Goal: Task Accomplishment & Management: Manage account settings

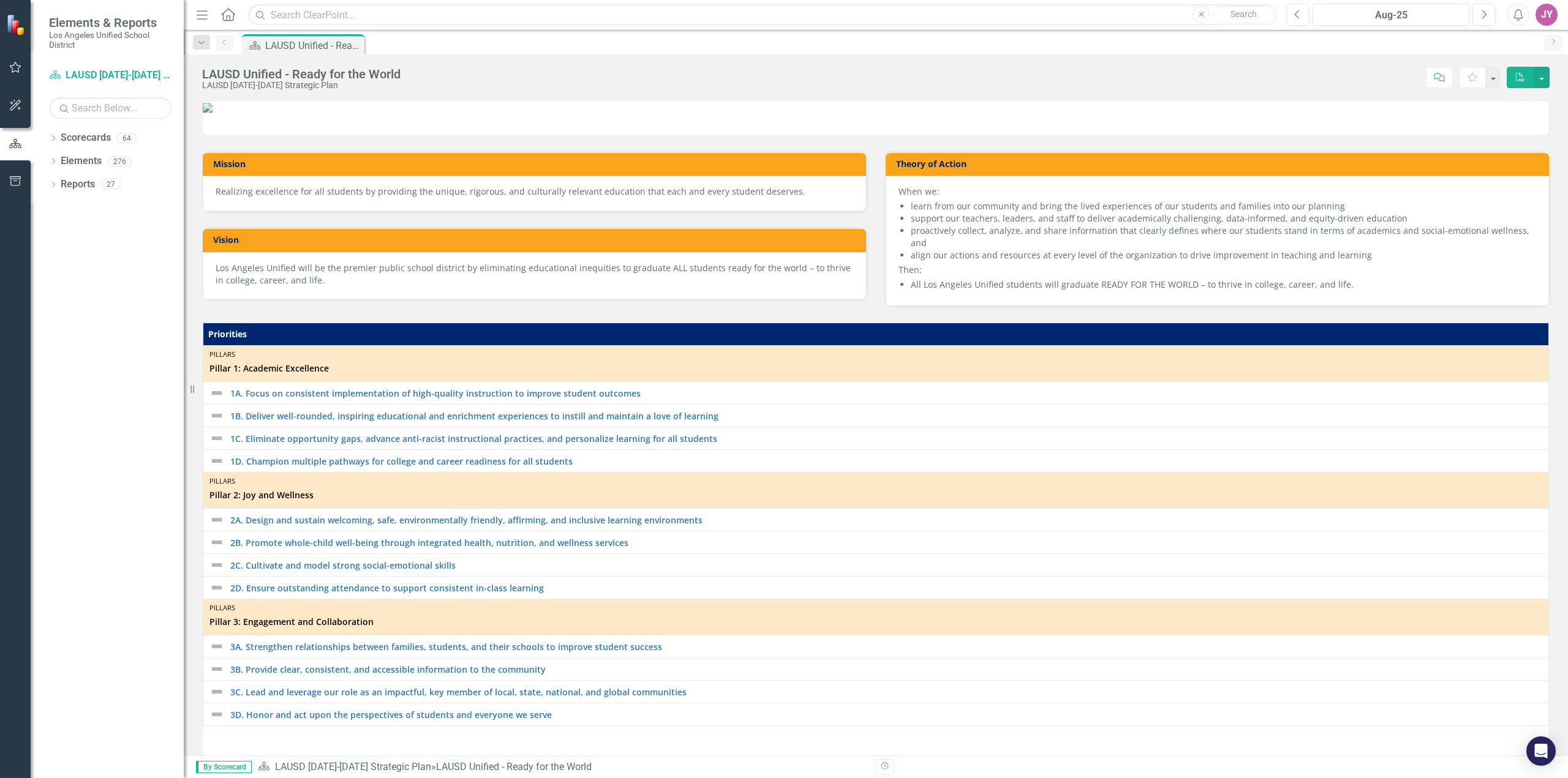
click at [105, 63] on div "Elements & Reports Los Angeles Unified School District" at bounding box center [107, 33] width 153 height 65
click at [107, 76] on link "Scorecard LAUSD [DATE]-[DATE] Strategic Plan" at bounding box center [110, 76] width 122 height 14
click at [59, 135] on div "Dropdown Scorecards 64" at bounding box center [116, 140] width 135 height 23
click at [51, 140] on icon "Dropdown" at bounding box center [53, 139] width 9 height 7
click at [58, 159] on icon "Dropdown" at bounding box center [60, 161] width 9 height 7
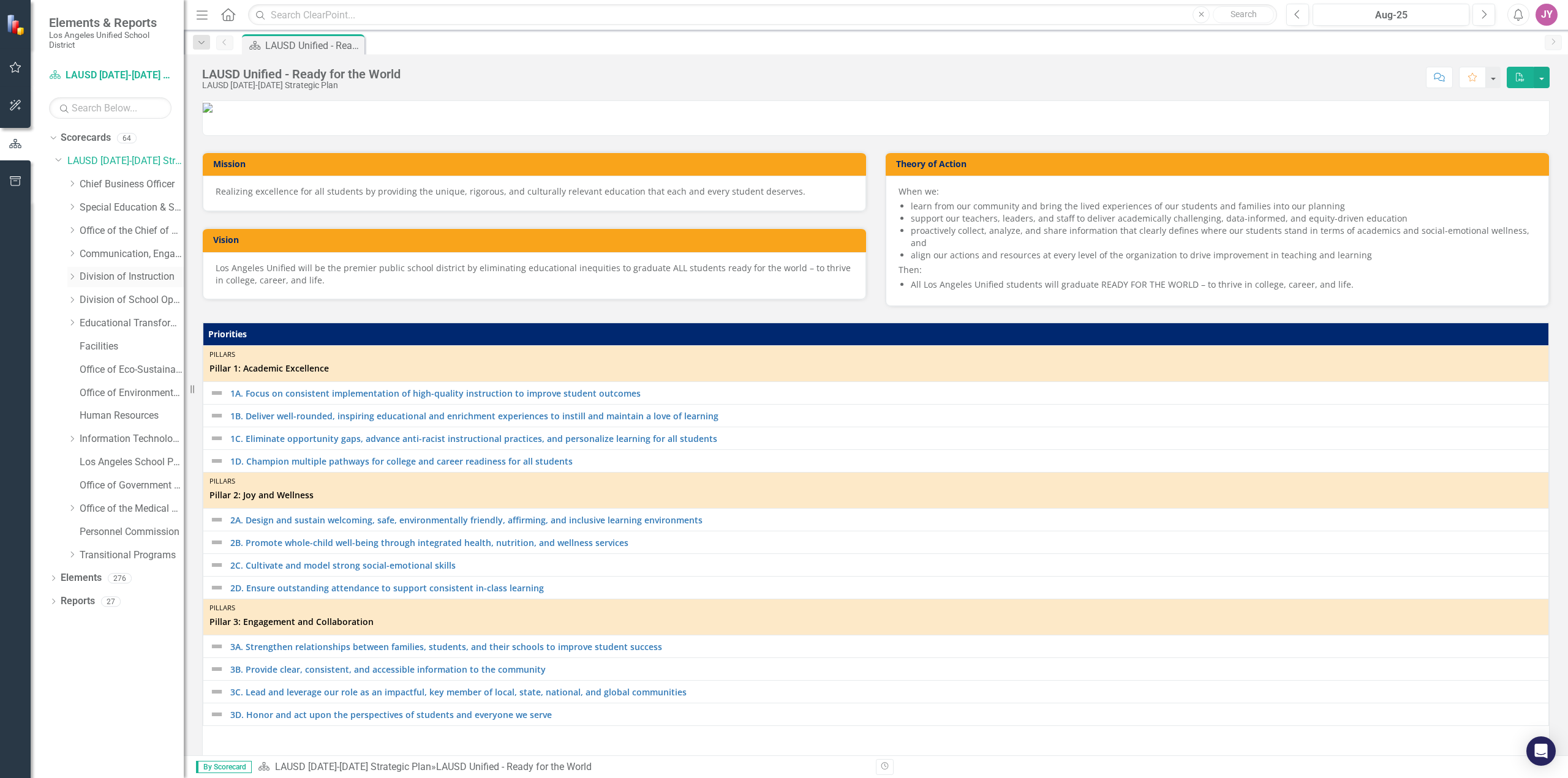
click at [73, 276] on icon "Dropdown" at bounding box center [72, 276] width 9 height 7
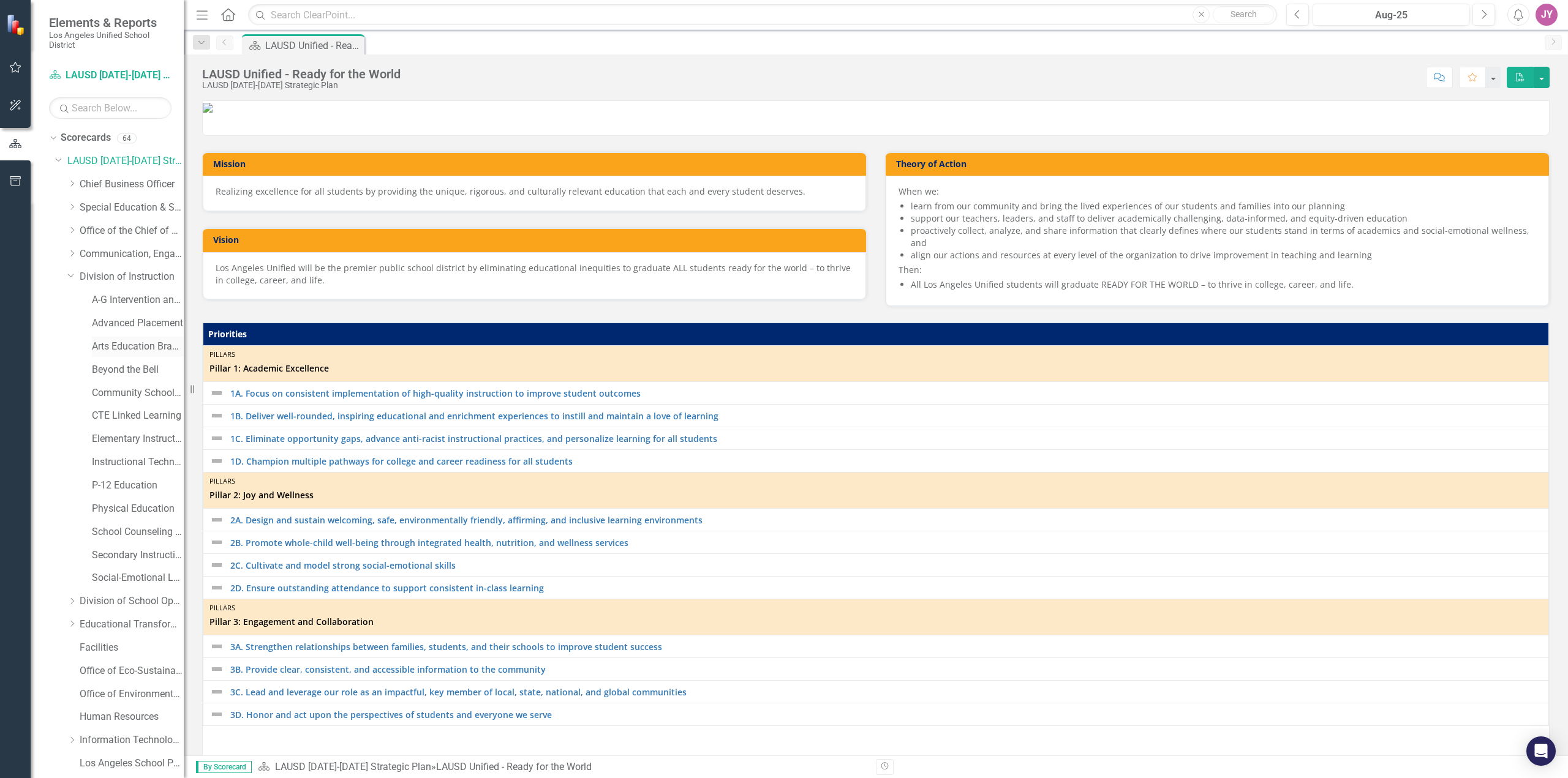
click at [136, 355] on div "Arts Education Branch" at bounding box center [138, 347] width 92 height 20
click at [136, 346] on link "Arts Education Branch" at bounding box center [138, 347] width 92 height 14
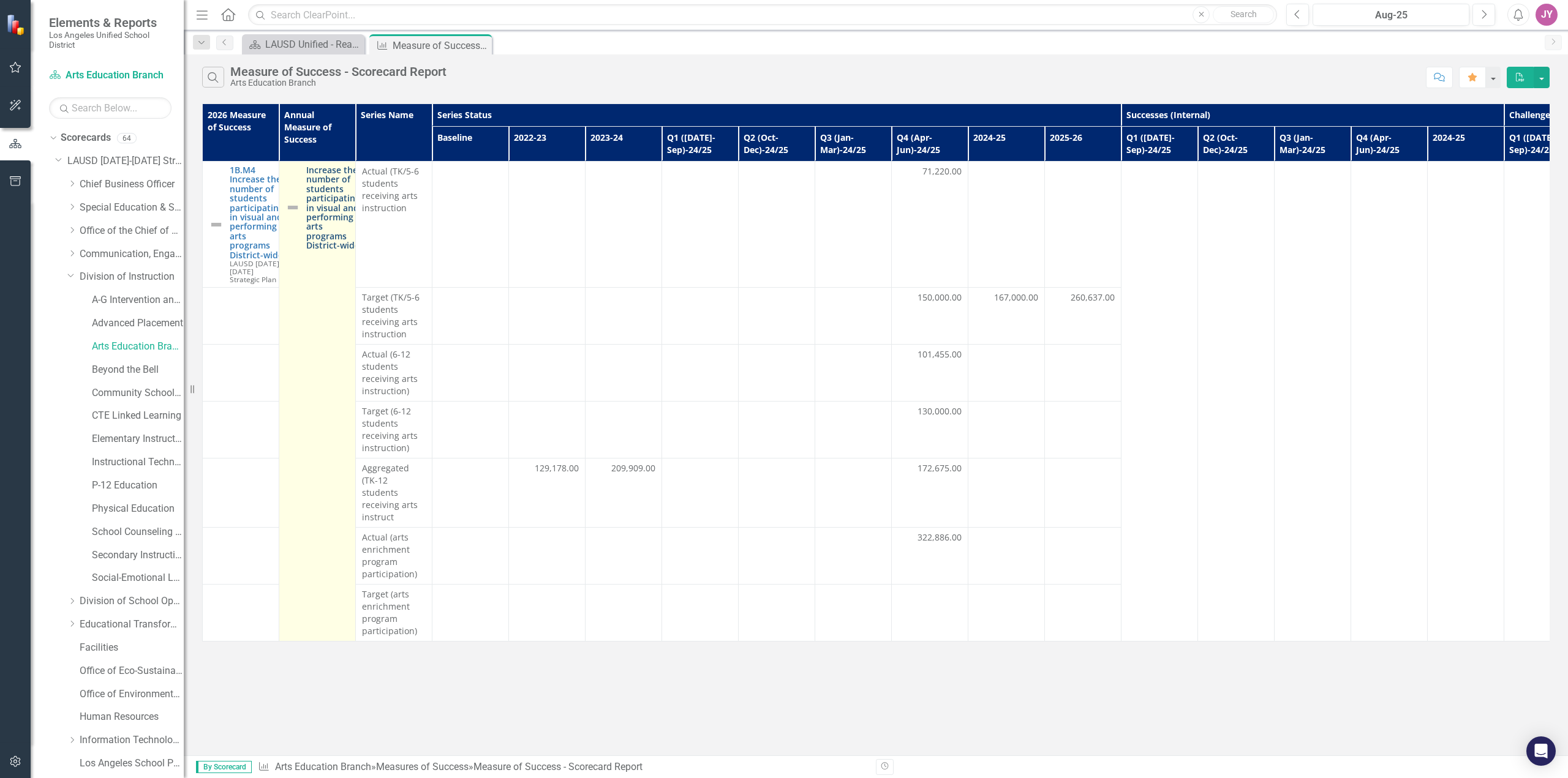
click at [336, 215] on link "Increase the number of students participating in visual and performing arts pro…" at bounding box center [333, 207] width 54 height 85
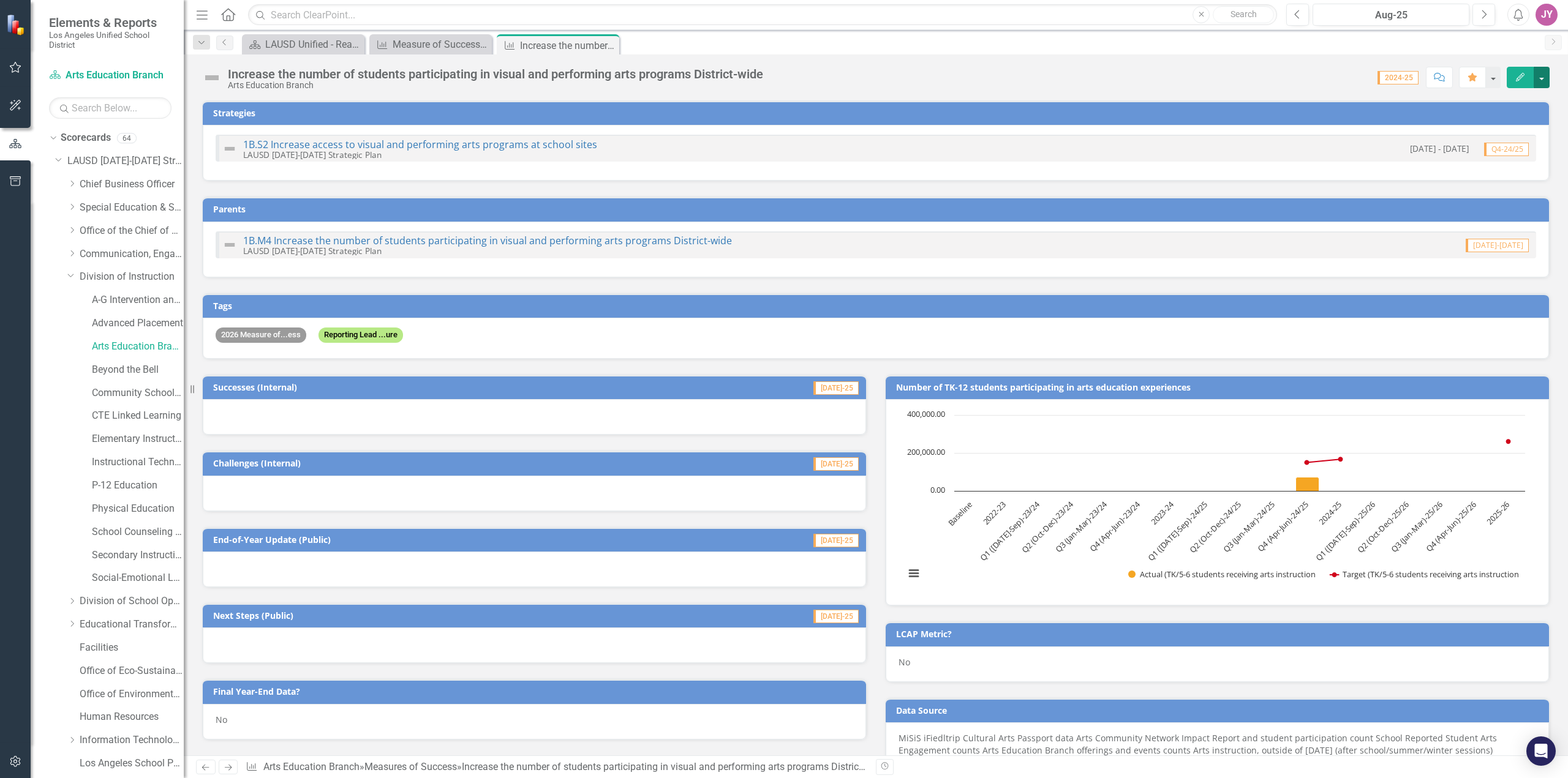
click at [1545, 79] on button "button" at bounding box center [1541, 77] width 16 height 21
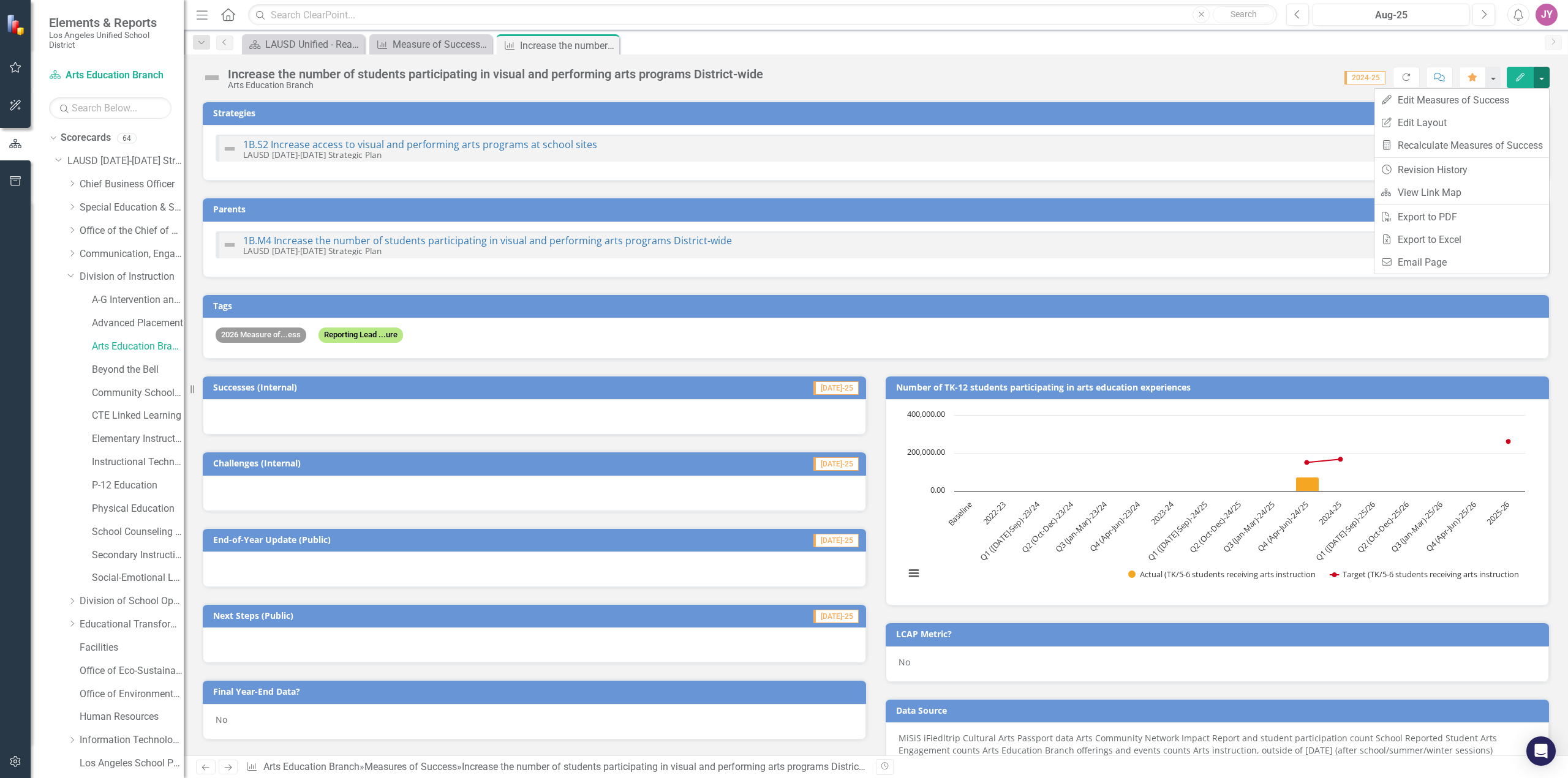
click at [1117, 70] on div "Score: 0.00 2024-25 Completed Refresh Comment Favorite Edit" at bounding box center [1159, 77] width 780 height 21
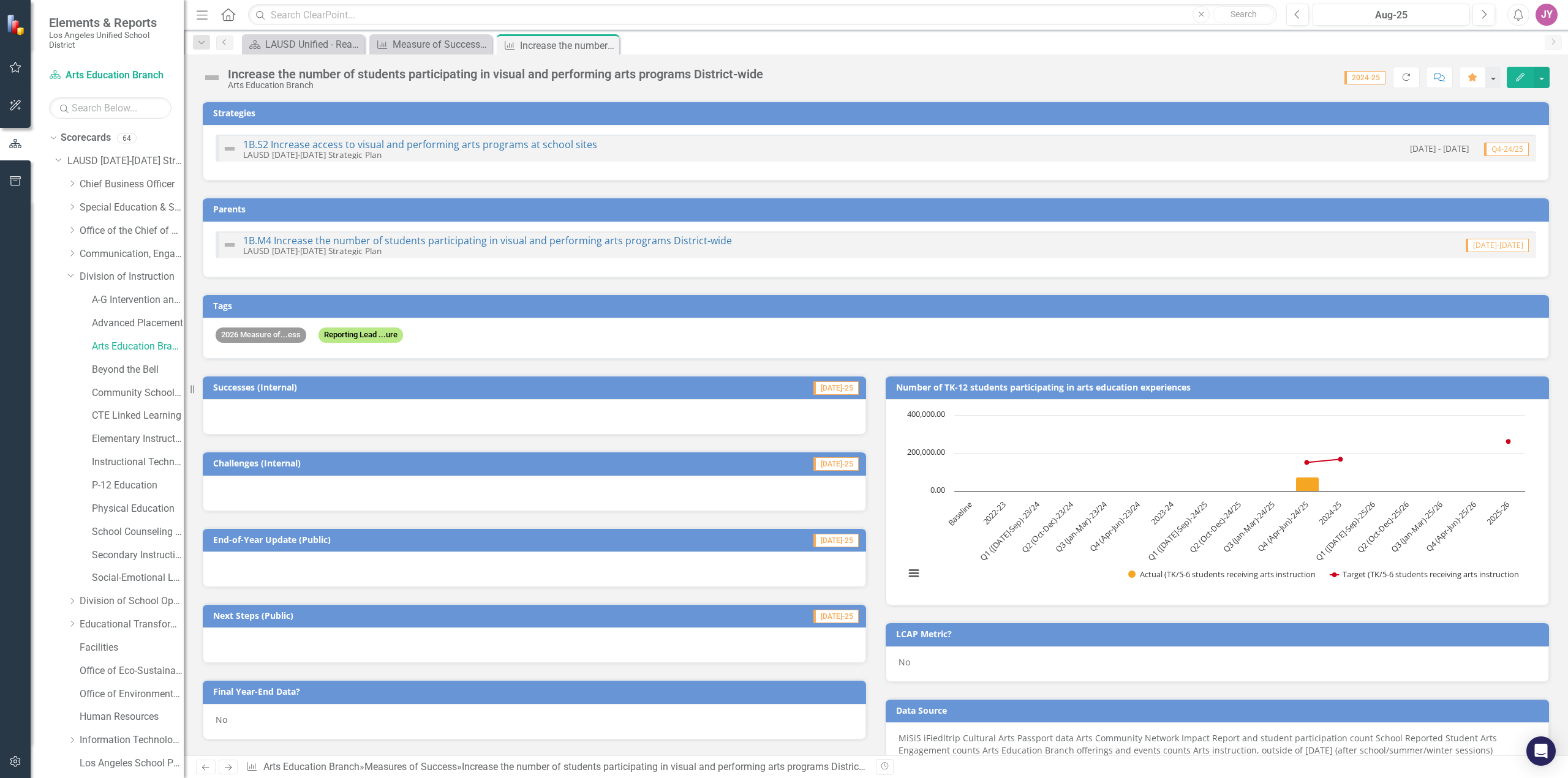
scroll to position [780, 0]
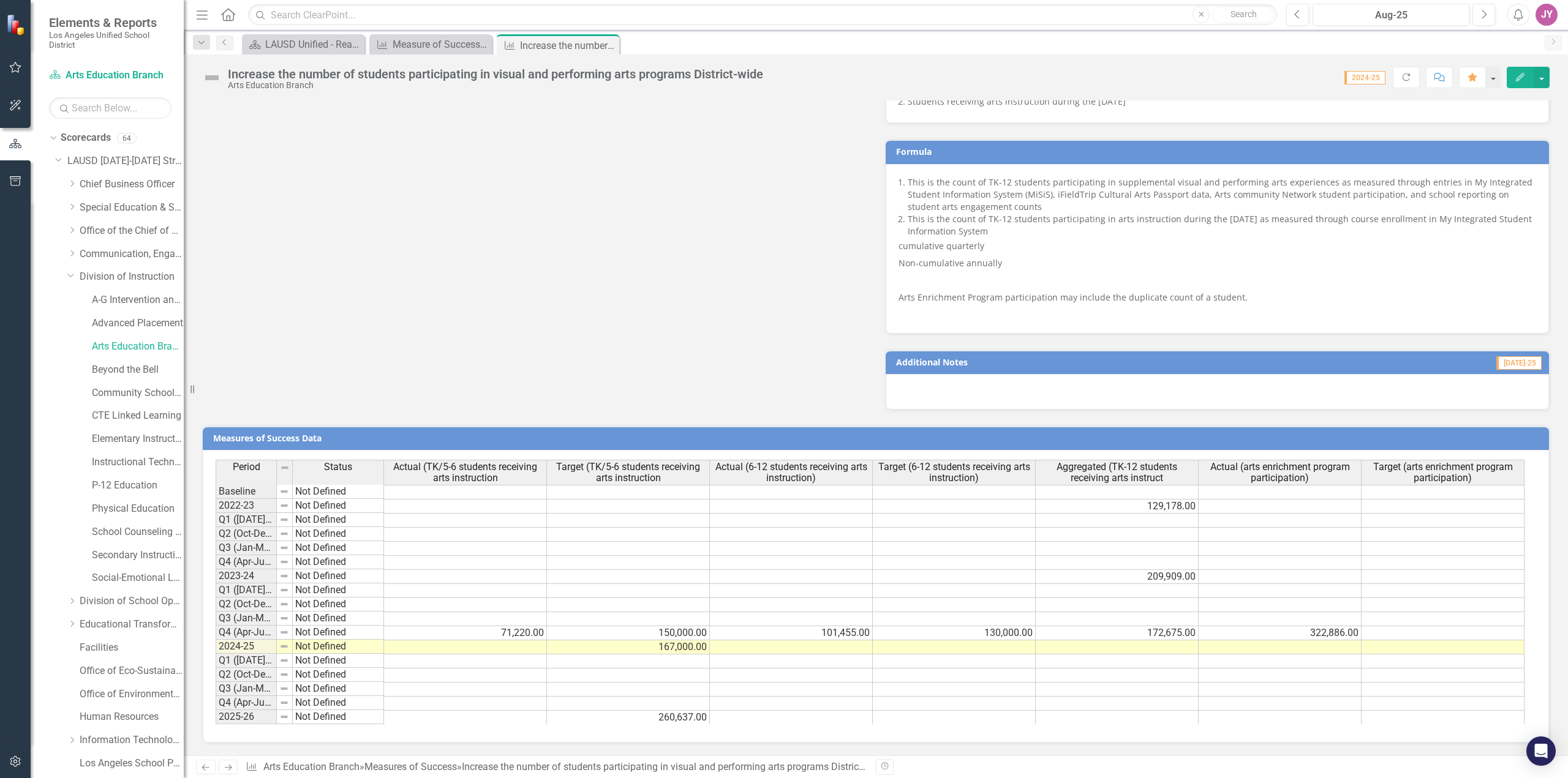
click at [517, 649] on td at bounding box center [465, 648] width 163 height 14
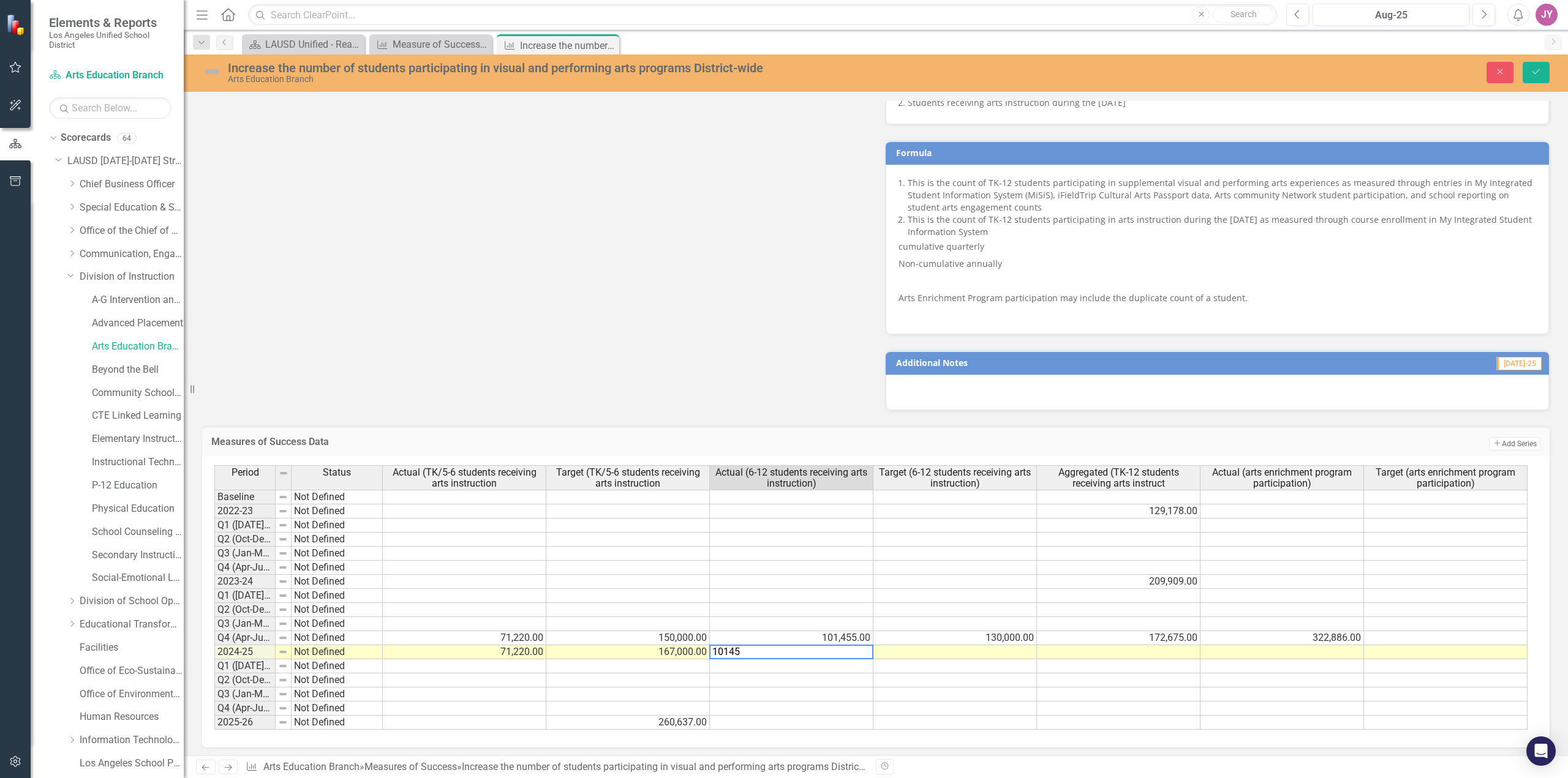
type textarea "101455"
type textarea "130000"
type textarea "172675"
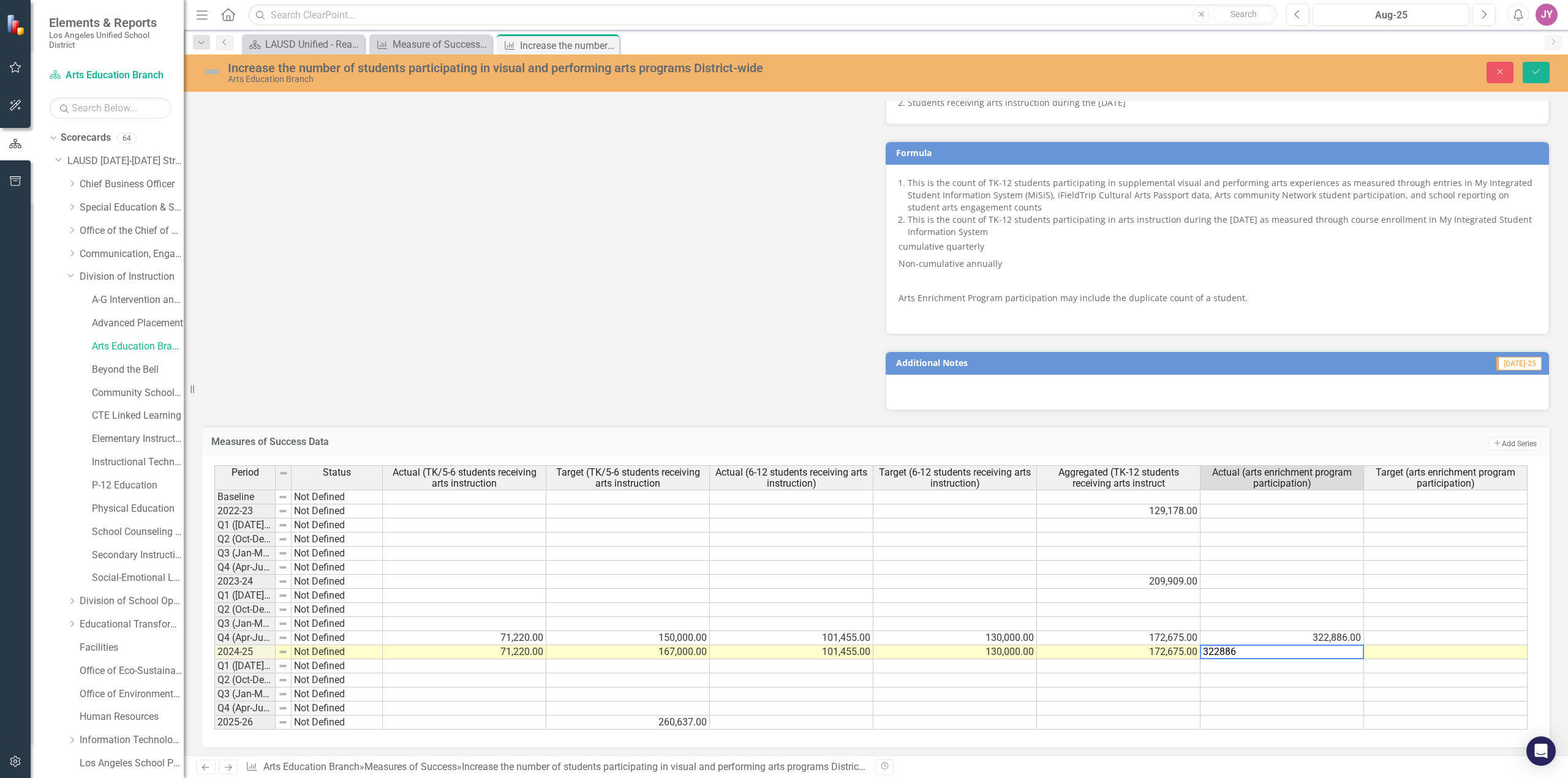
type textarea "322886"
click at [1021, 689] on td at bounding box center [955, 695] width 164 height 14
click at [678, 654] on td "167,000.00" at bounding box center [628, 652] width 164 height 14
type textarea "150000"
click at [814, 703] on td at bounding box center [791, 709] width 164 height 14
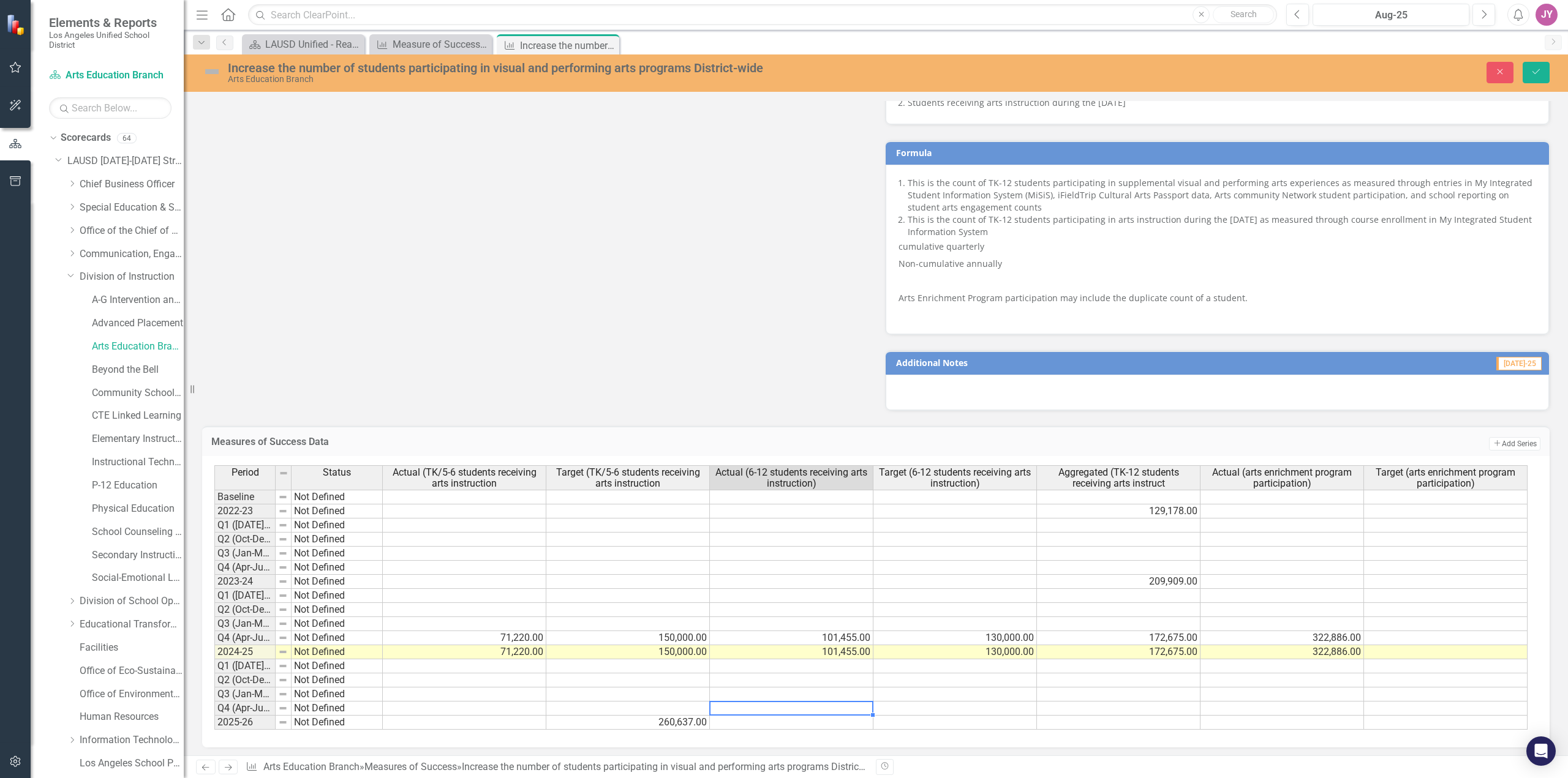
click at [1009, 656] on td "130,000.00" at bounding box center [955, 652] width 164 height 14
type textarea "110000"
click at [996, 693] on td at bounding box center [955, 695] width 164 height 14
click at [1530, 76] on button "Save" at bounding box center [1536, 72] width 27 height 21
